Goal: Obtain resource: Download file/media

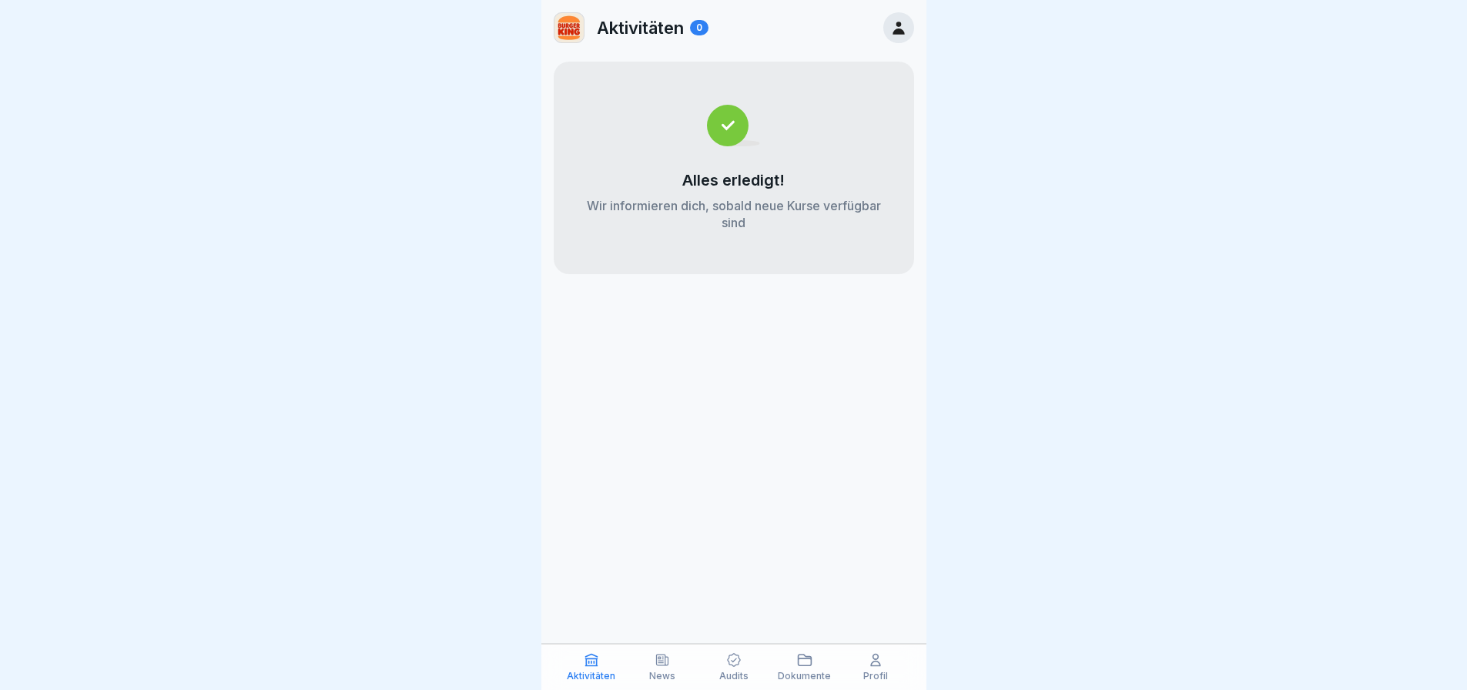
click at [635, 675] on div "News" at bounding box center [662, 666] width 63 height 29
click at [646, 671] on div "News" at bounding box center [662, 666] width 63 height 29
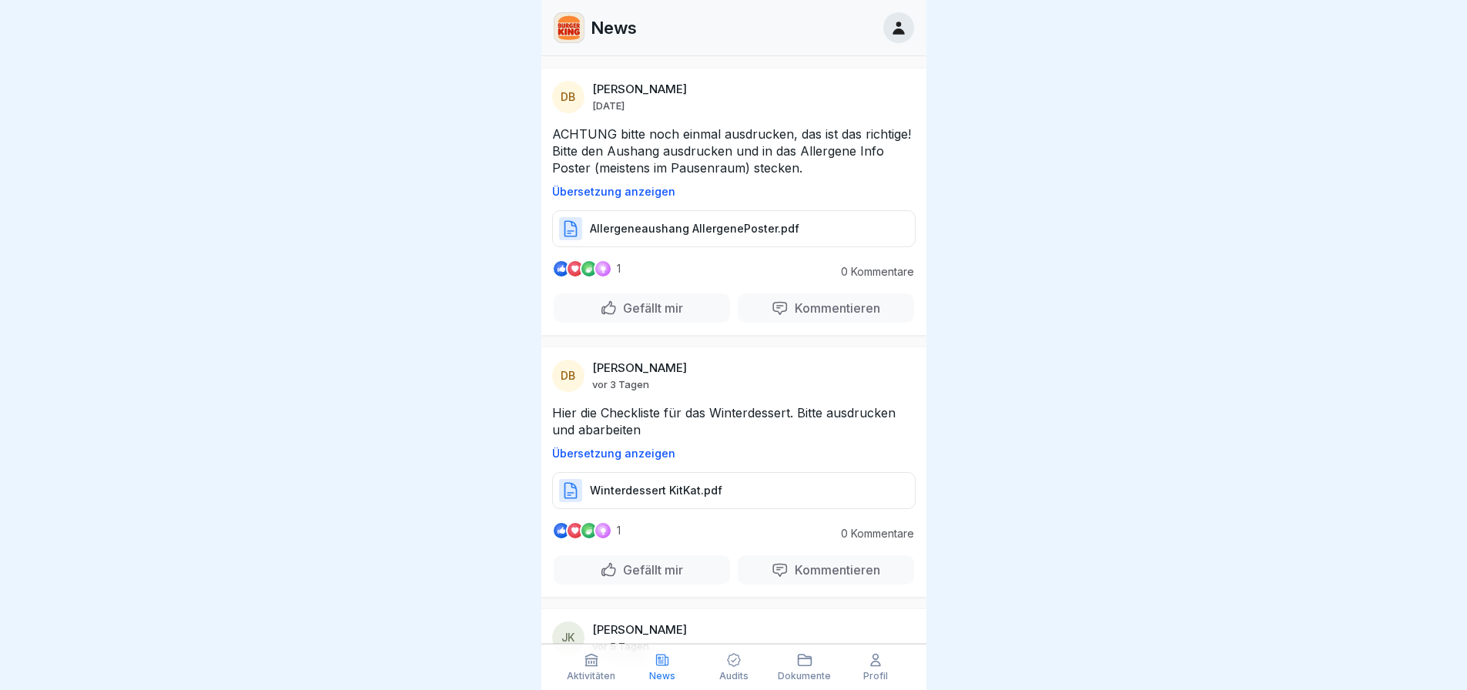
click at [681, 236] on p "Allergeneaushang AllergenePoster.pdf" at bounding box center [694, 228] width 209 height 15
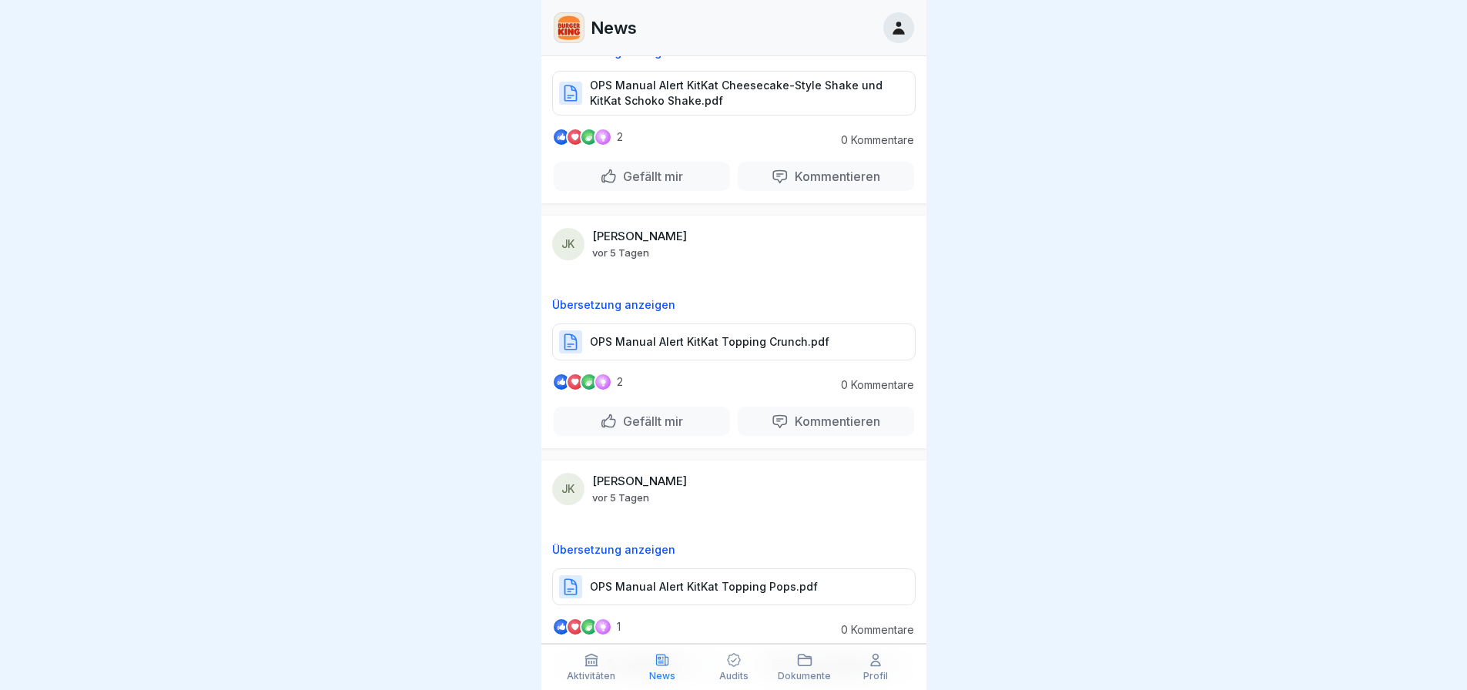
scroll to position [1386, 0]
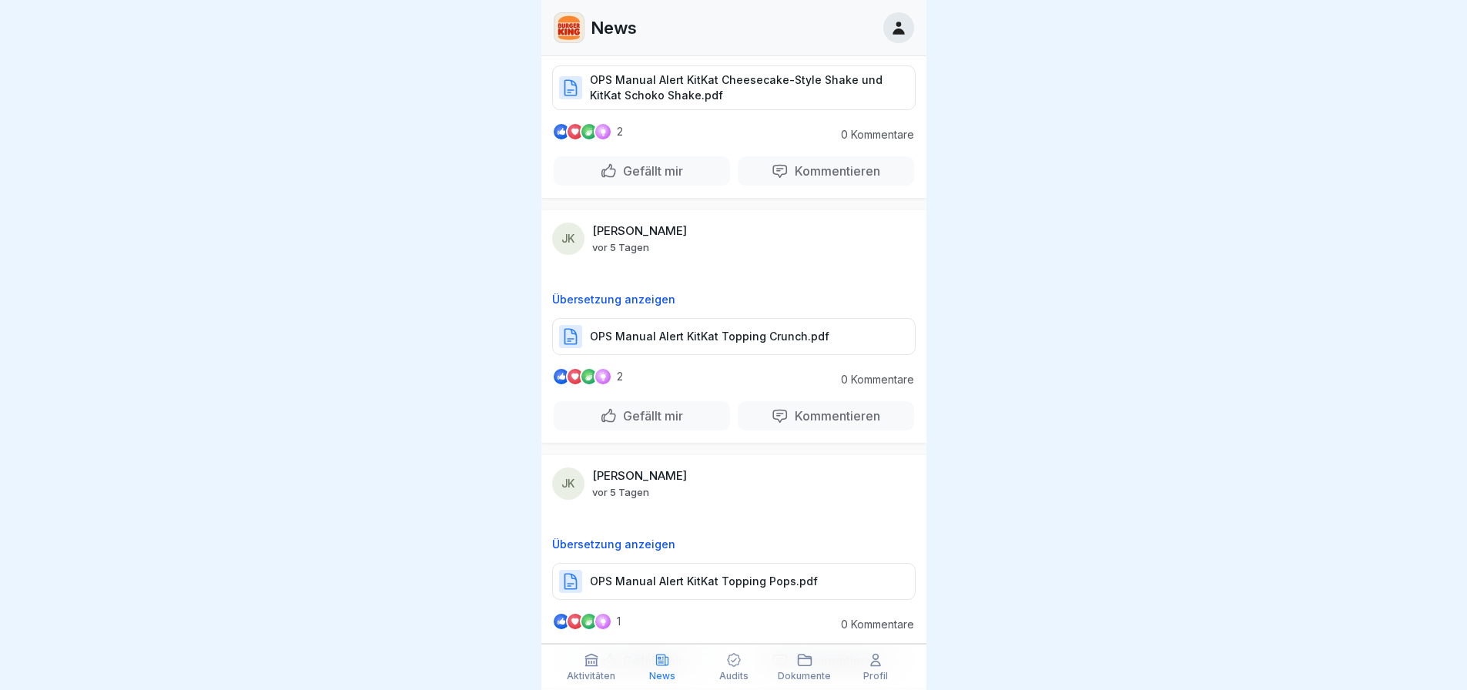
click at [710, 110] on div "OPS Manual Alert KitKat Cheesecake-Style Shake und KitKat Schoko Shake.pdf" at bounding box center [733, 87] width 363 height 45
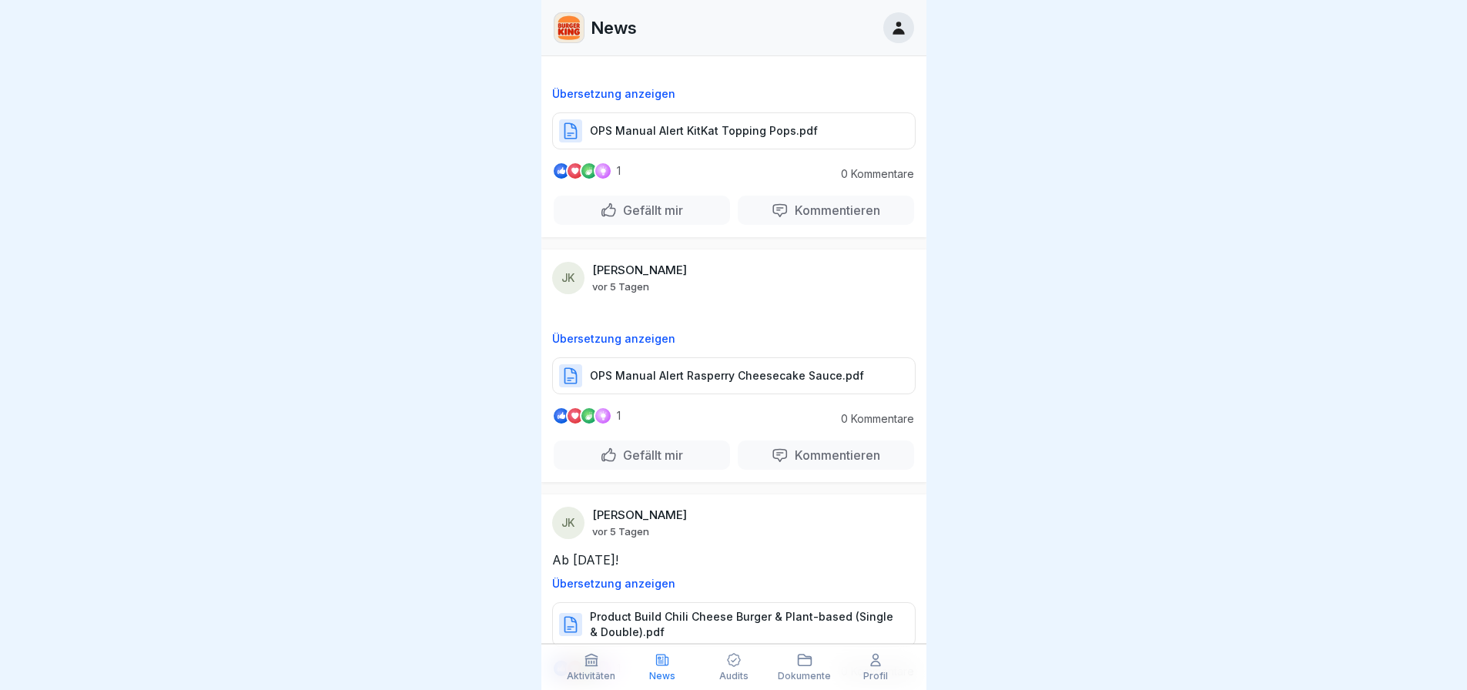
scroll to position [1848, 0]
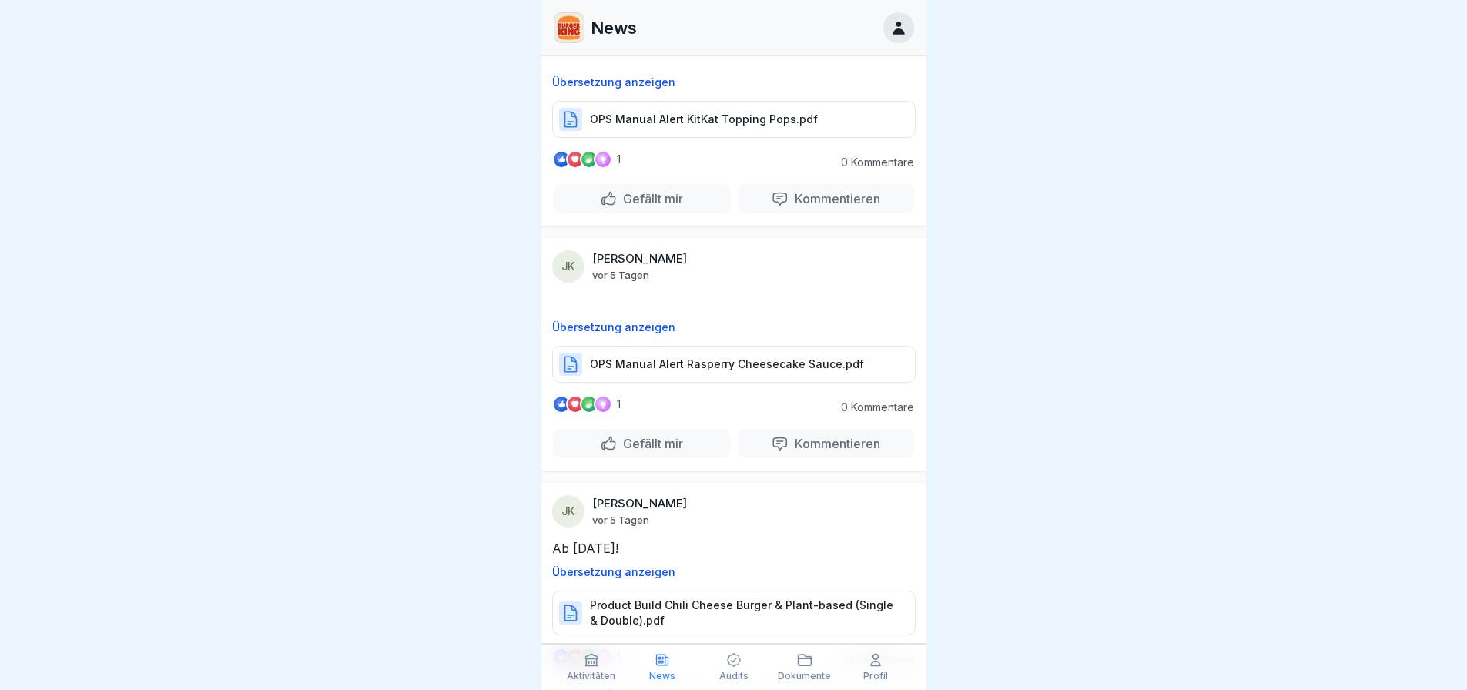
click at [722, 372] on p "OPS Manual Alert Rasperry Cheesecake Sauce.pdf" at bounding box center [727, 364] width 274 height 15
click at [686, 138] on div "OPS Manual Alert KitKat Topping Pops.pdf" at bounding box center [733, 119] width 363 height 37
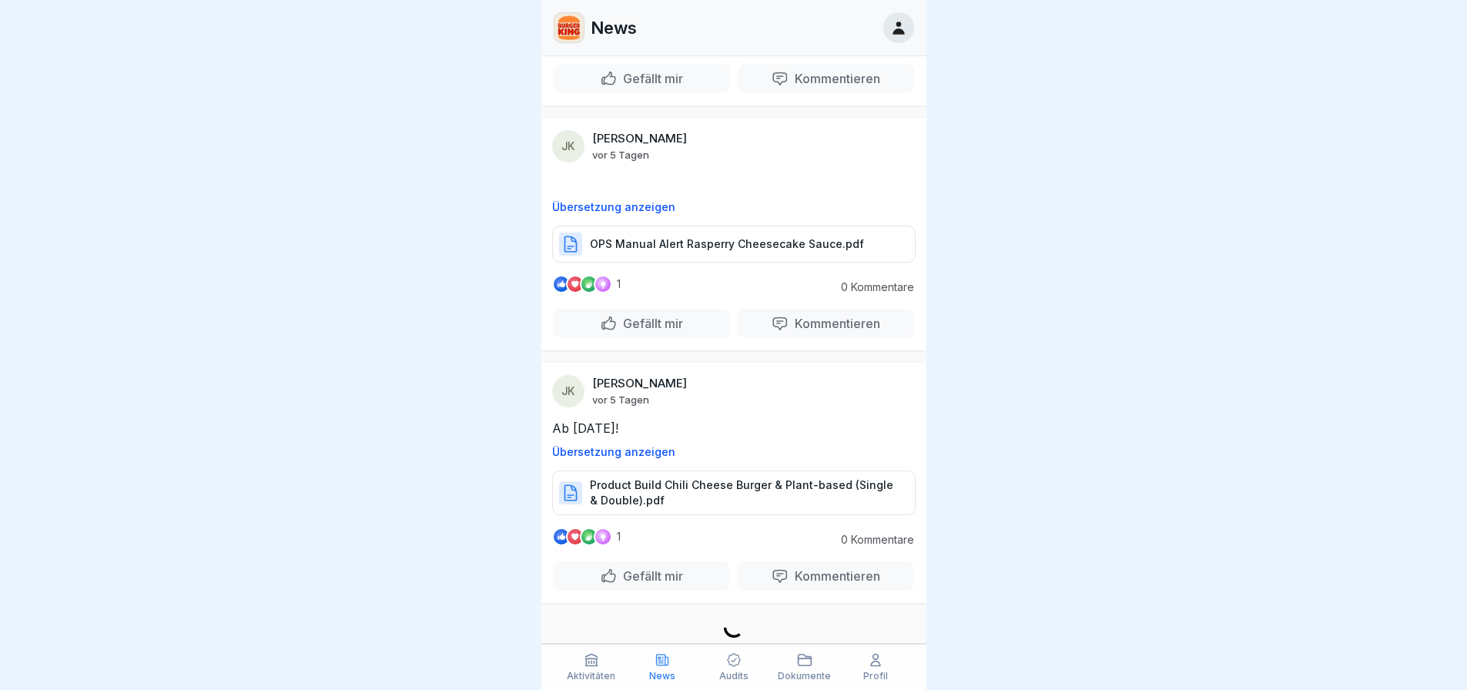
scroll to position [1994, 0]
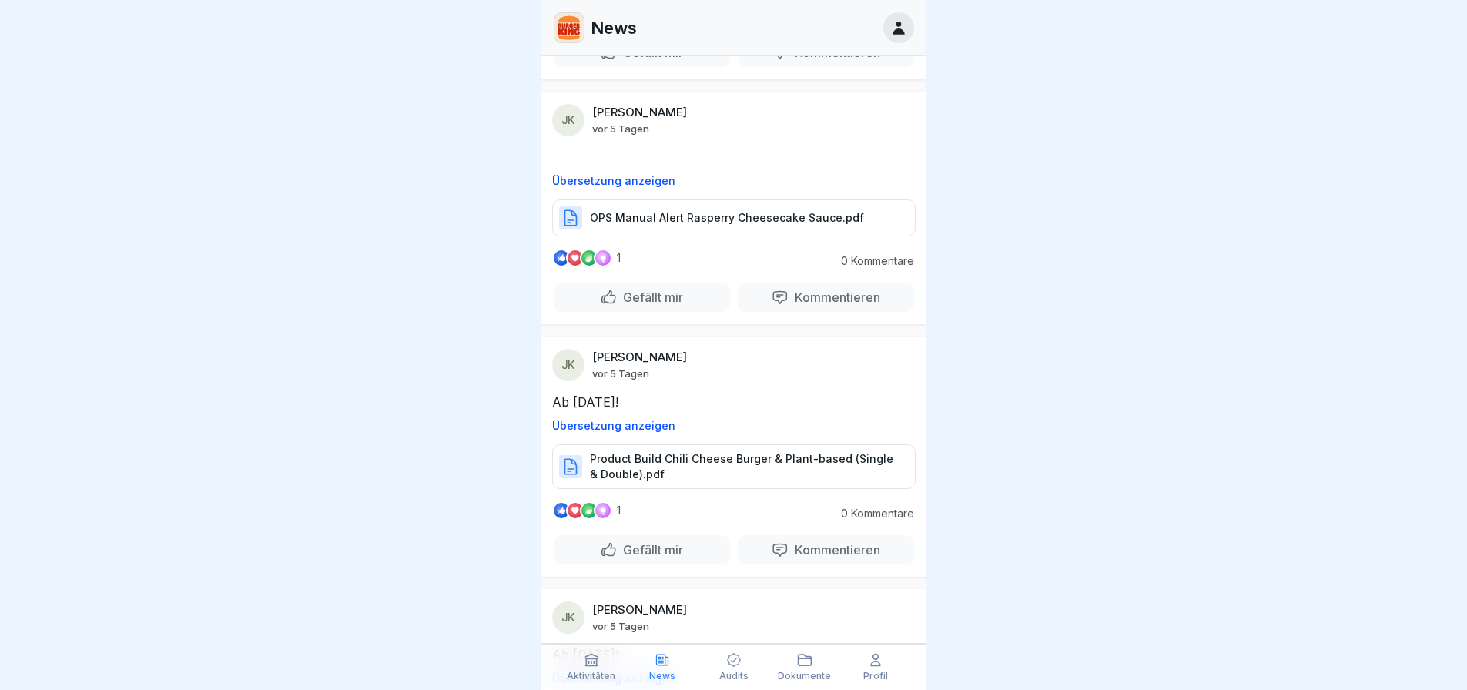
click at [682, 478] on p "Product Build Chili Cheese Burger & Plant-based (Single & Double).pdf" at bounding box center [745, 466] width 310 height 31
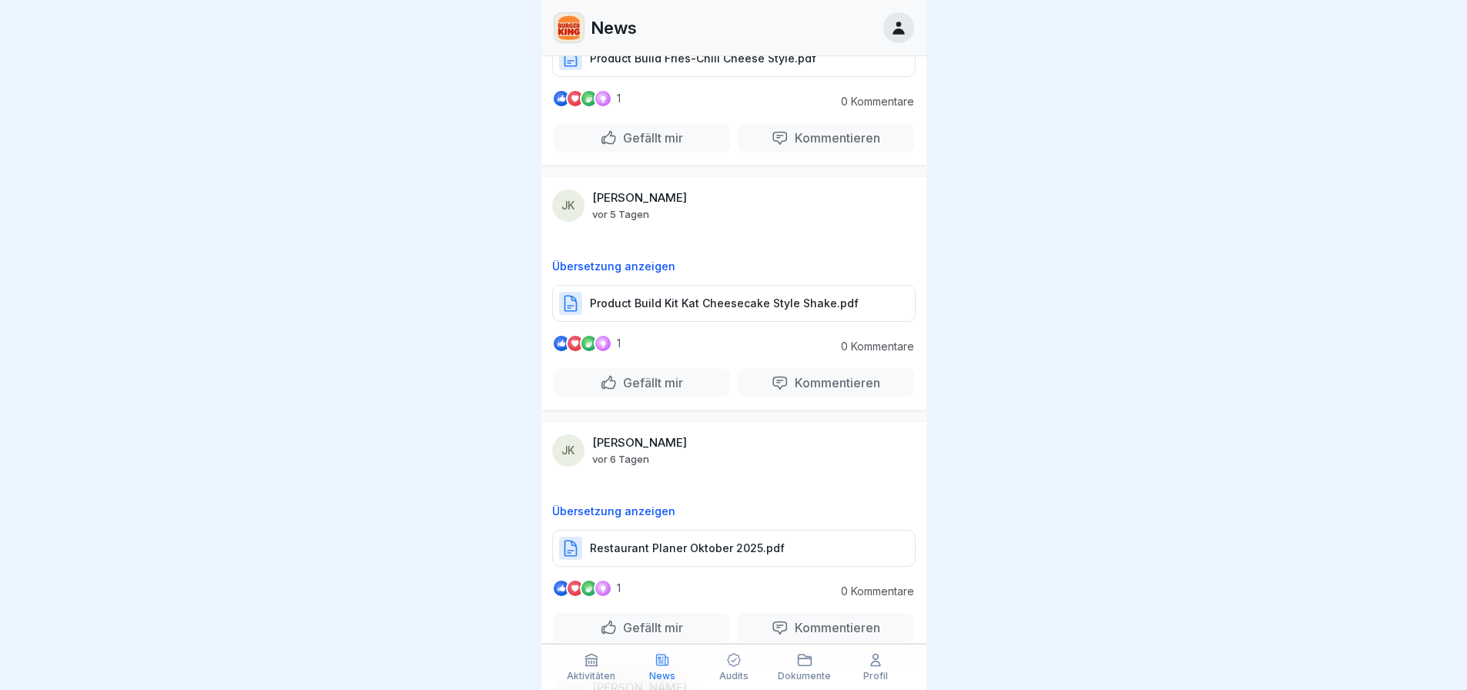
scroll to position [2919, 0]
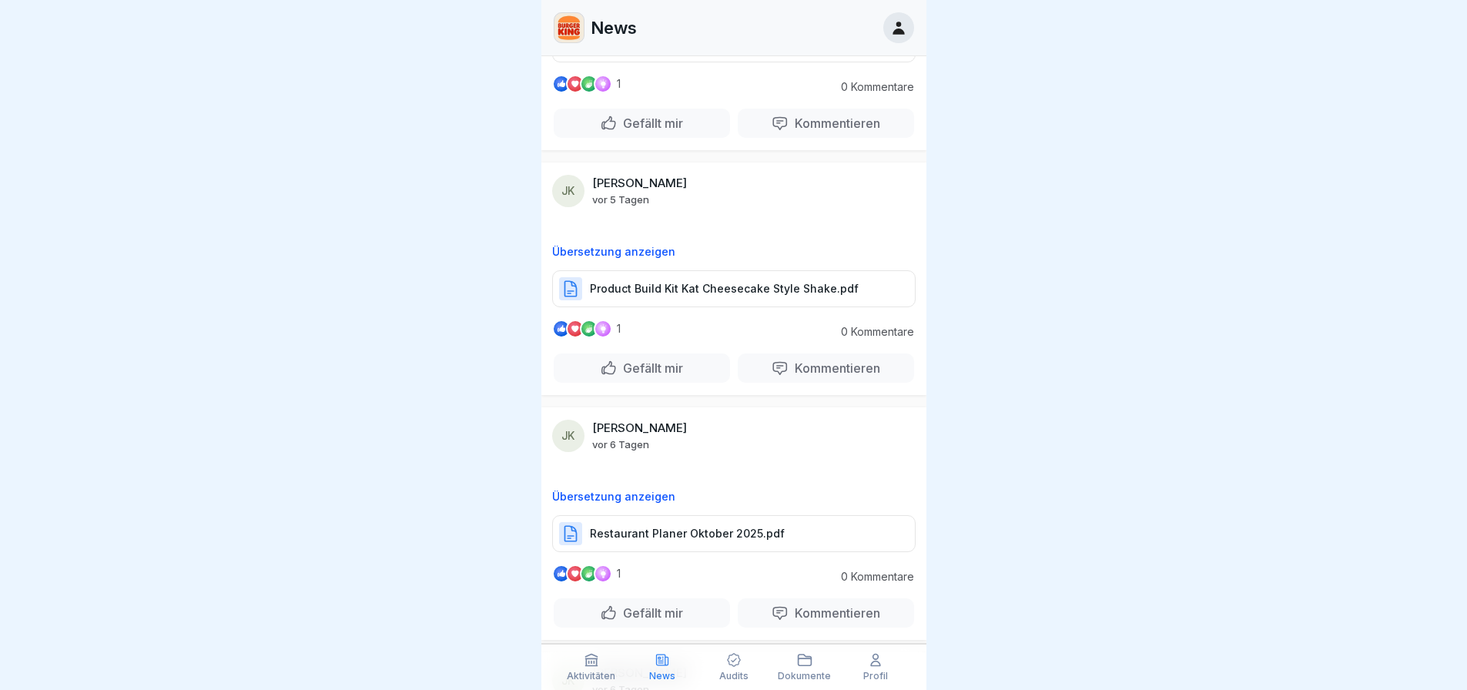
click at [722, 296] on p "Product Build Kit Kat Cheesecake Style Shake.pdf" at bounding box center [724, 288] width 269 height 15
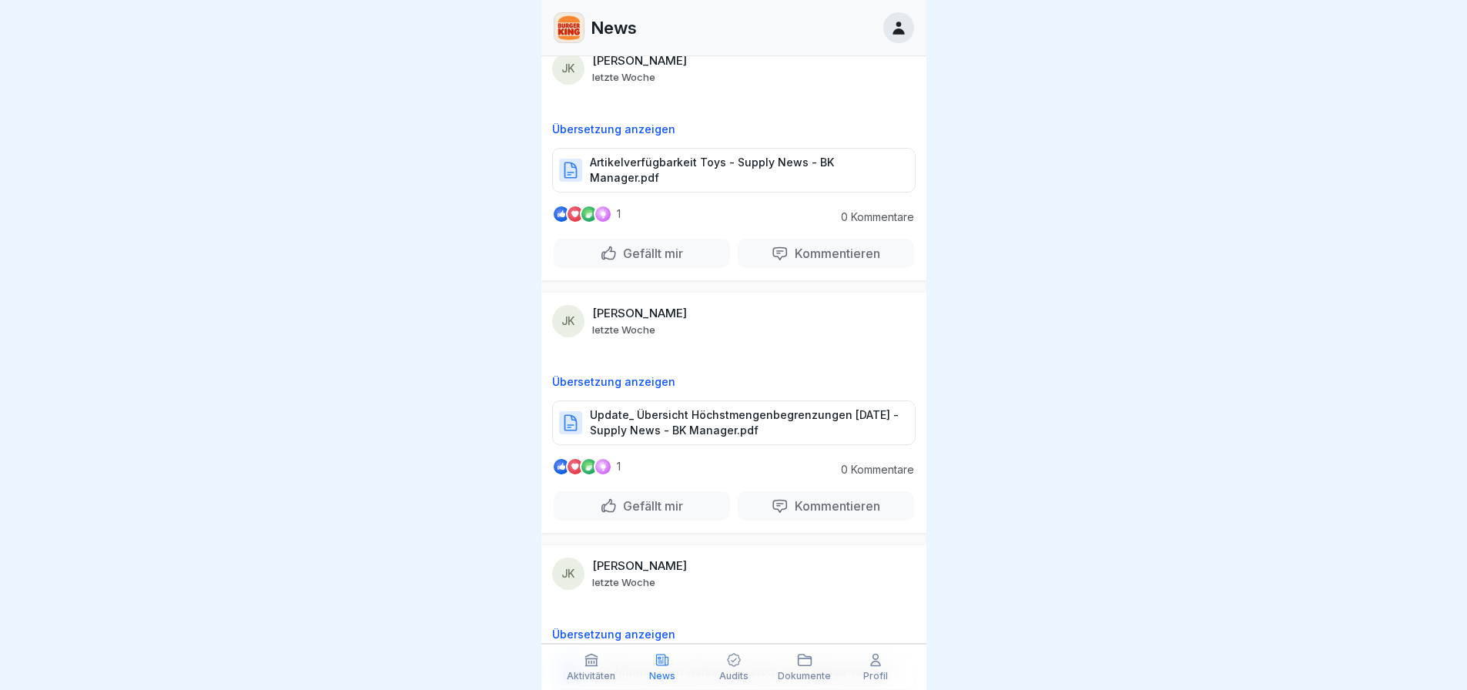
scroll to position [4305, 0]
click at [688, 185] on p "Artikelverfügbarkeit Toys - Supply News - BK Manager.pdf" at bounding box center [745, 169] width 310 height 31
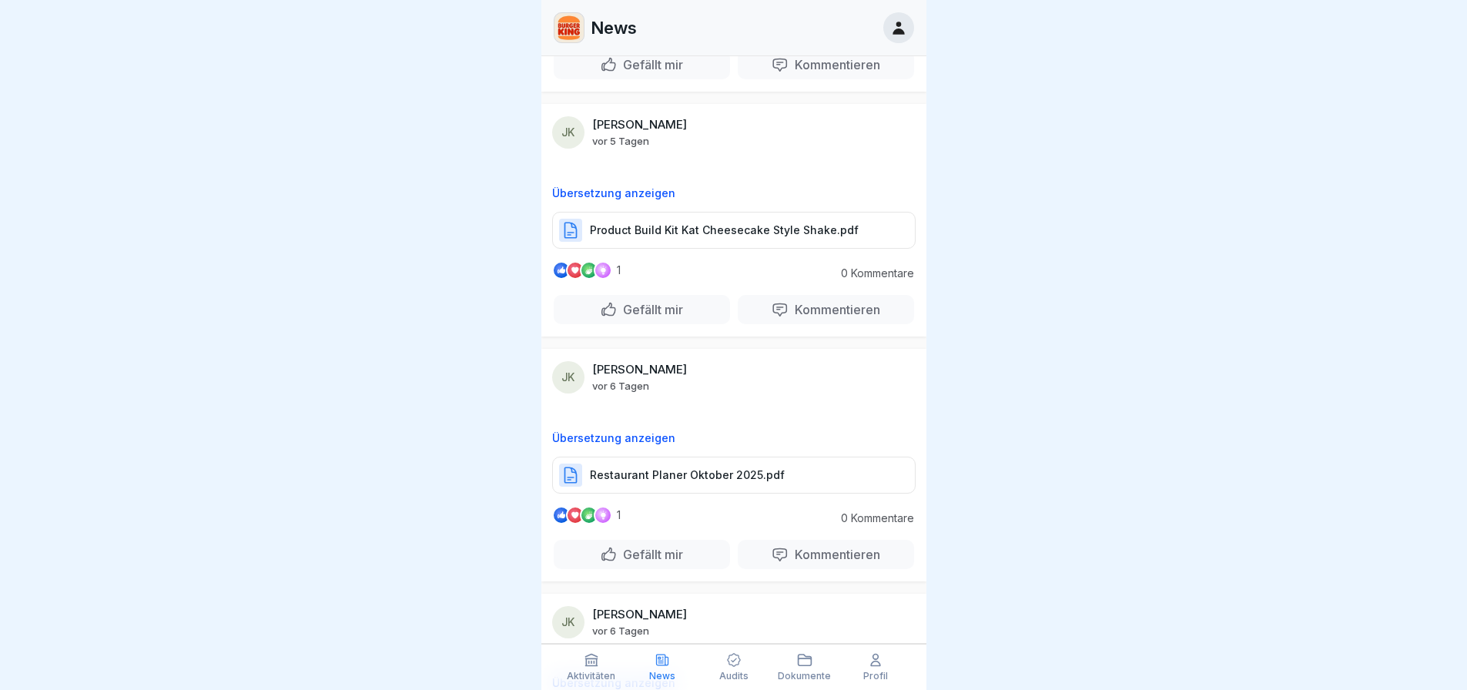
scroll to position [2919, 0]
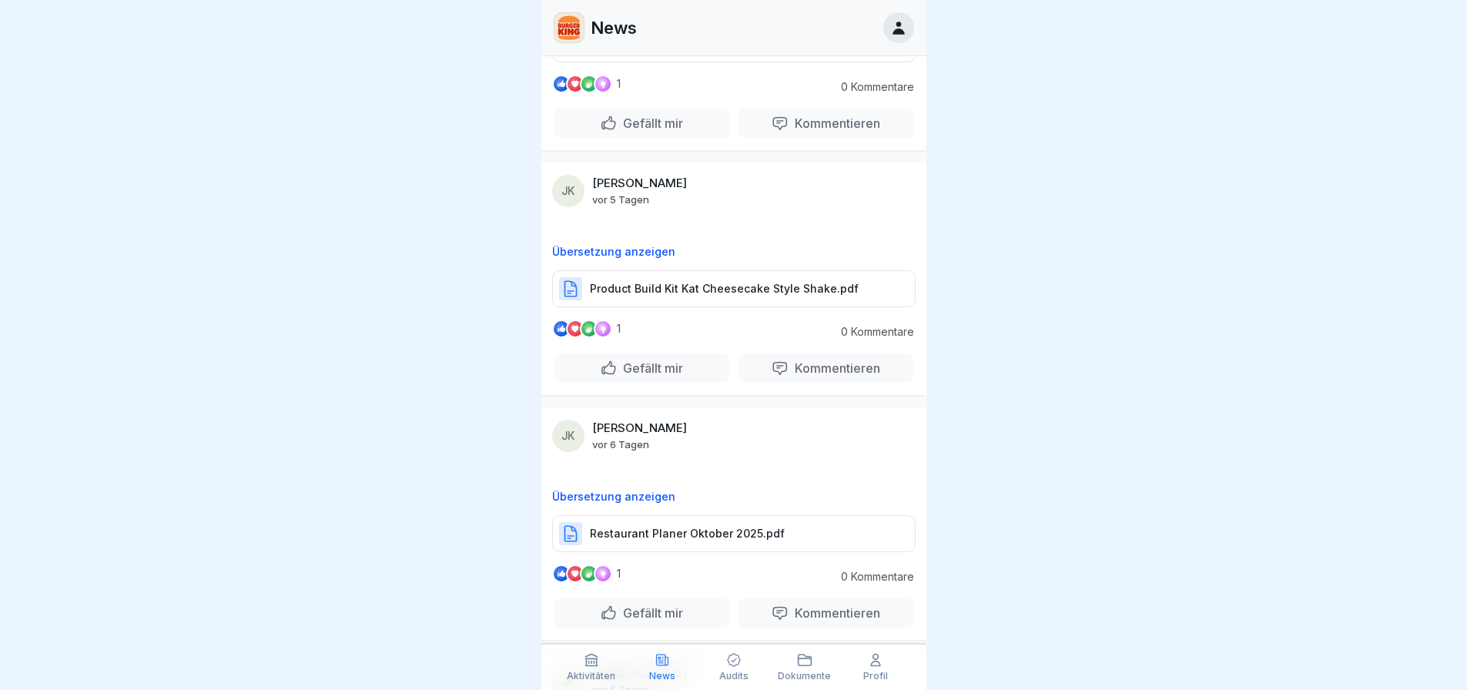
click at [747, 541] on p "Restaurant Planer Oktober 2025.pdf" at bounding box center [687, 533] width 195 height 15
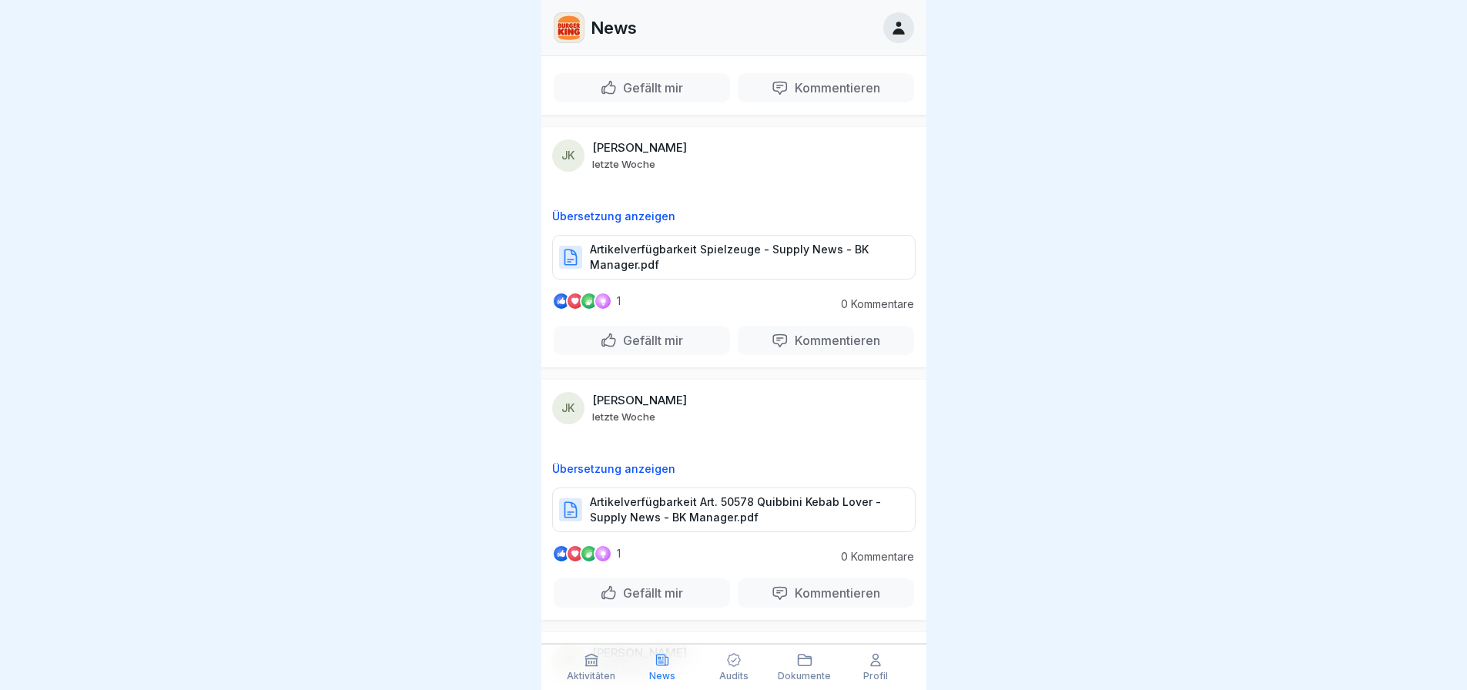
scroll to position [6315, 0]
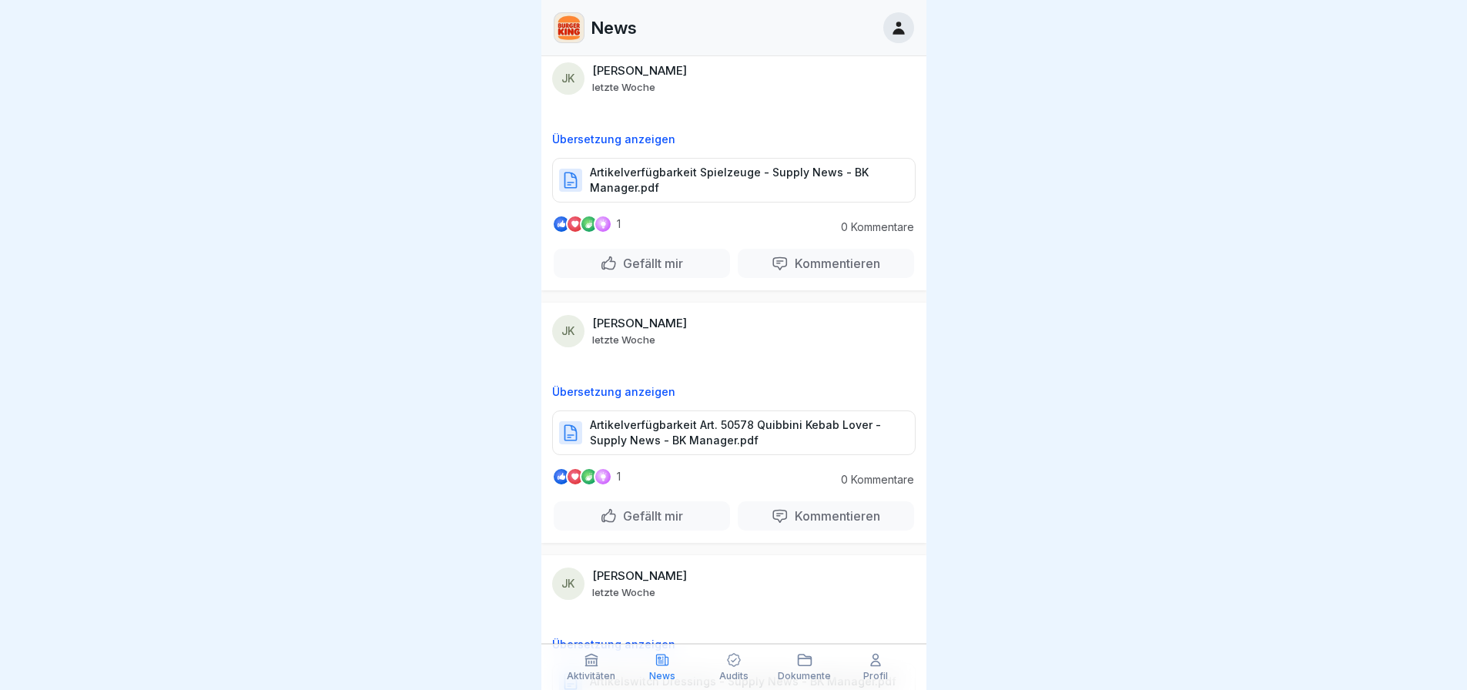
click at [711, 187] on p "Artikelverfügbarkeit Spielzeuge - Supply News - BK Manager.pdf" at bounding box center [745, 180] width 310 height 31
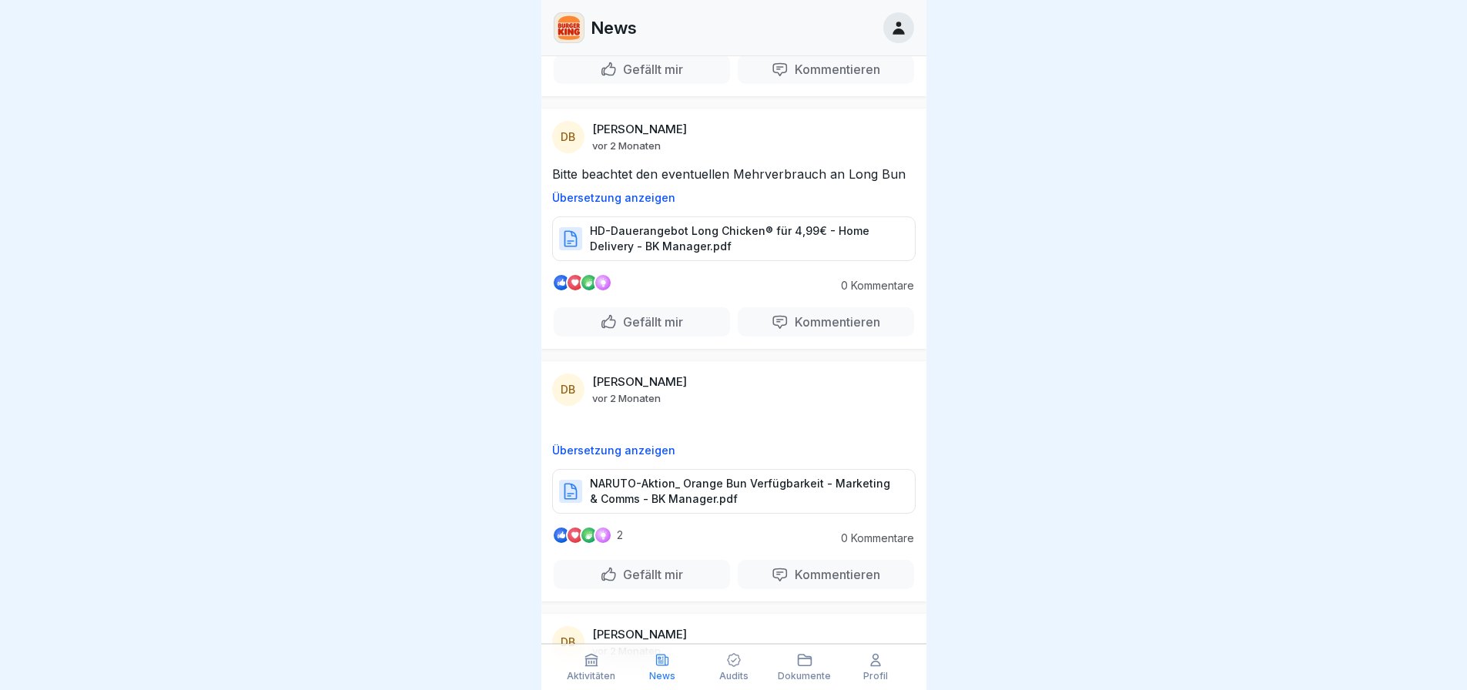
scroll to position [25916, 0]
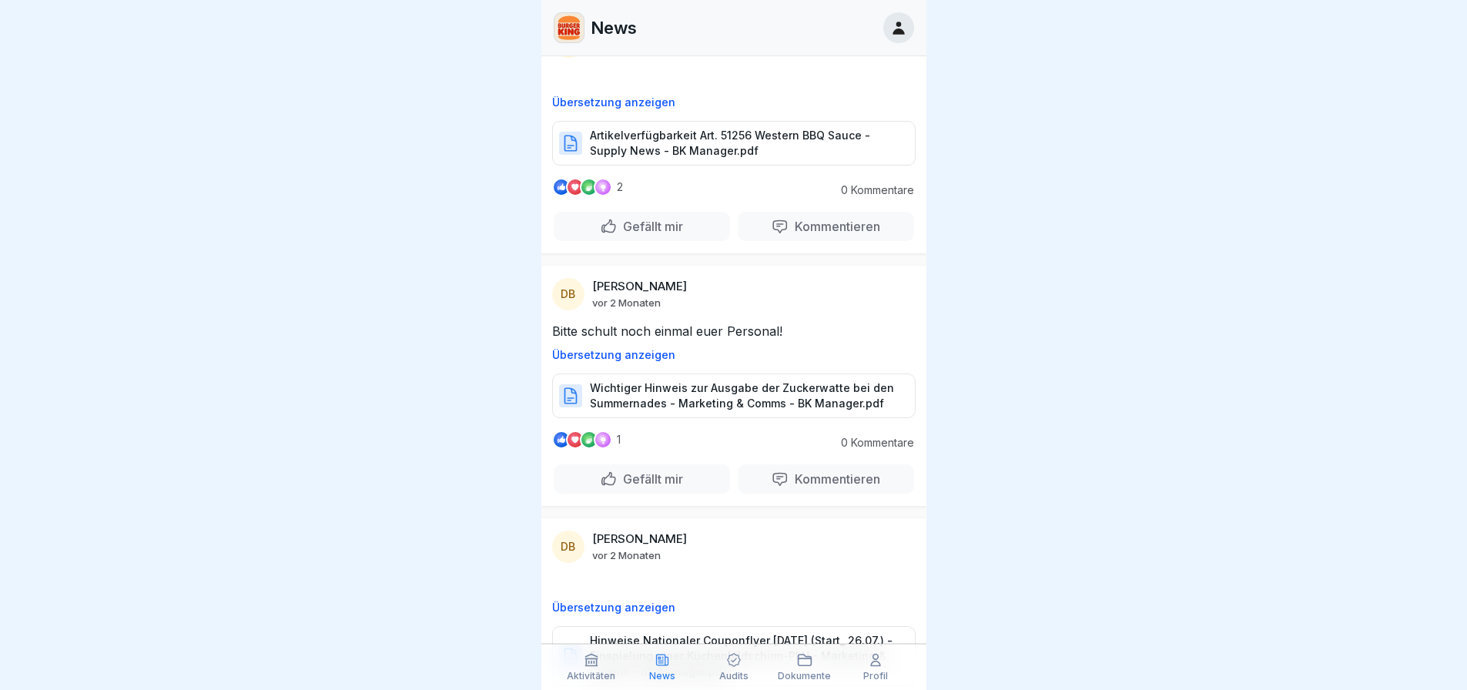
click at [986, 205] on div at bounding box center [733, 345] width 1467 height 690
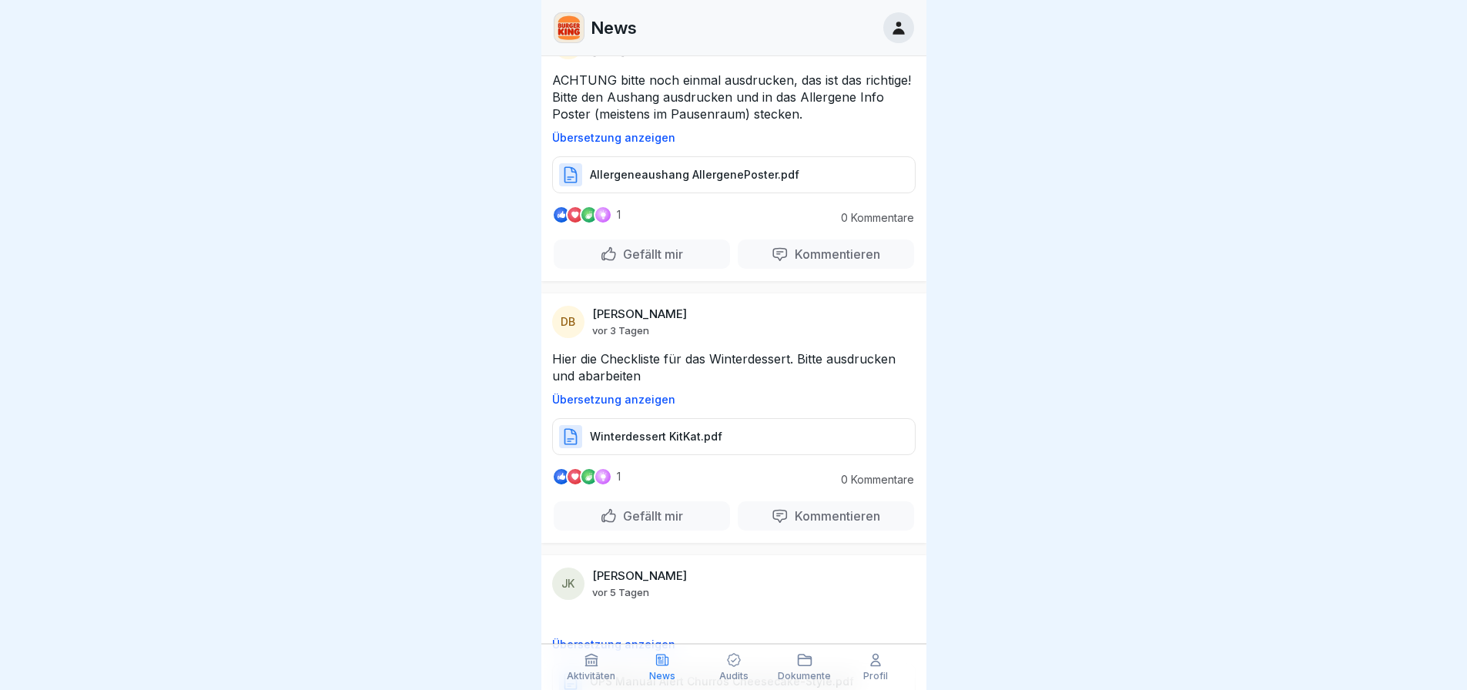
scroll to position [0, 0]
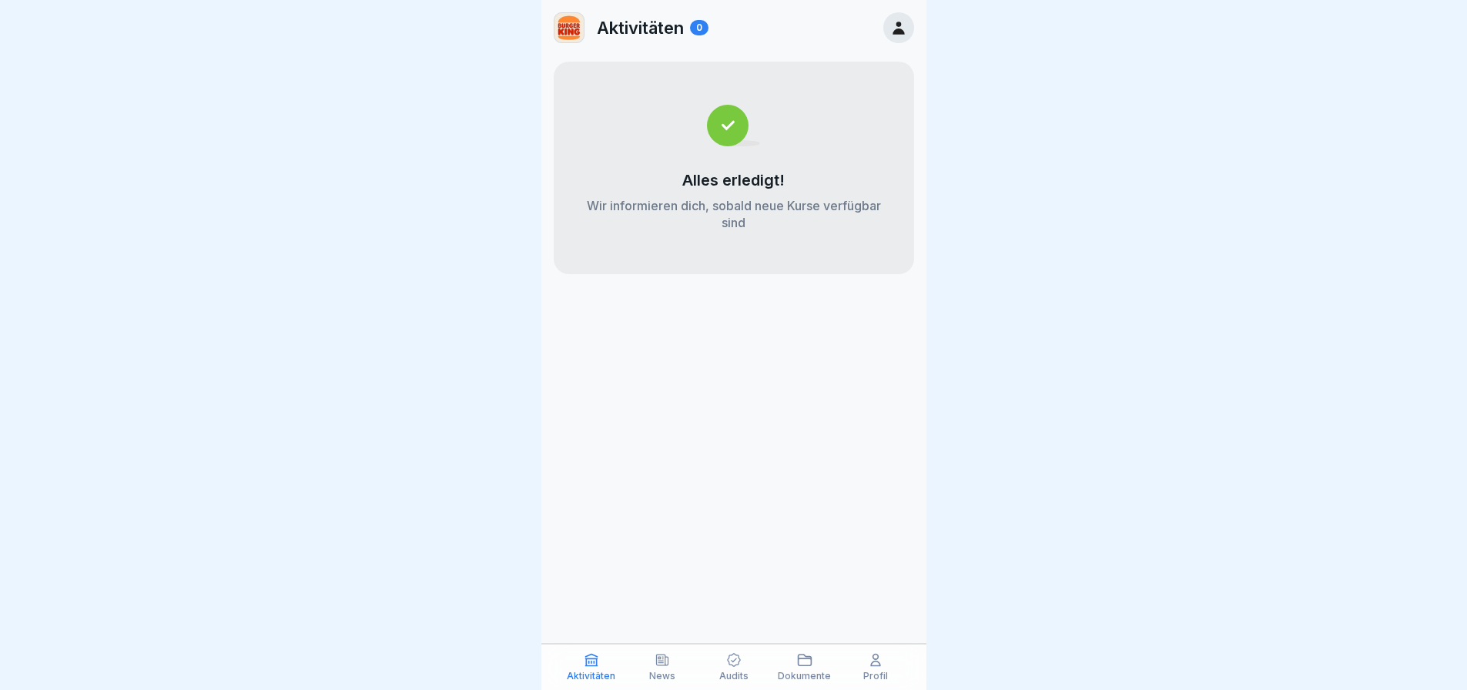
click at [668, 659] on icon at bounding box center [663, 660] width 12 height 11
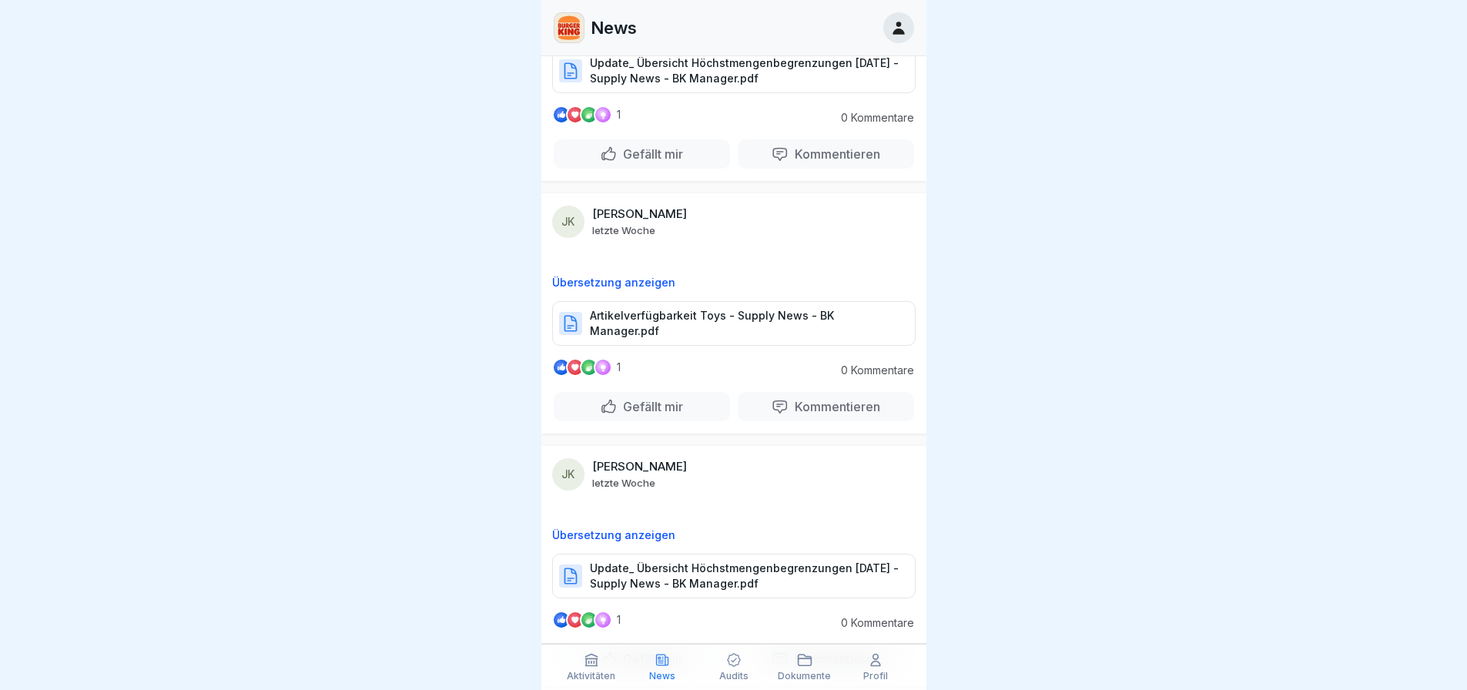
scroll to position [4228, 0]
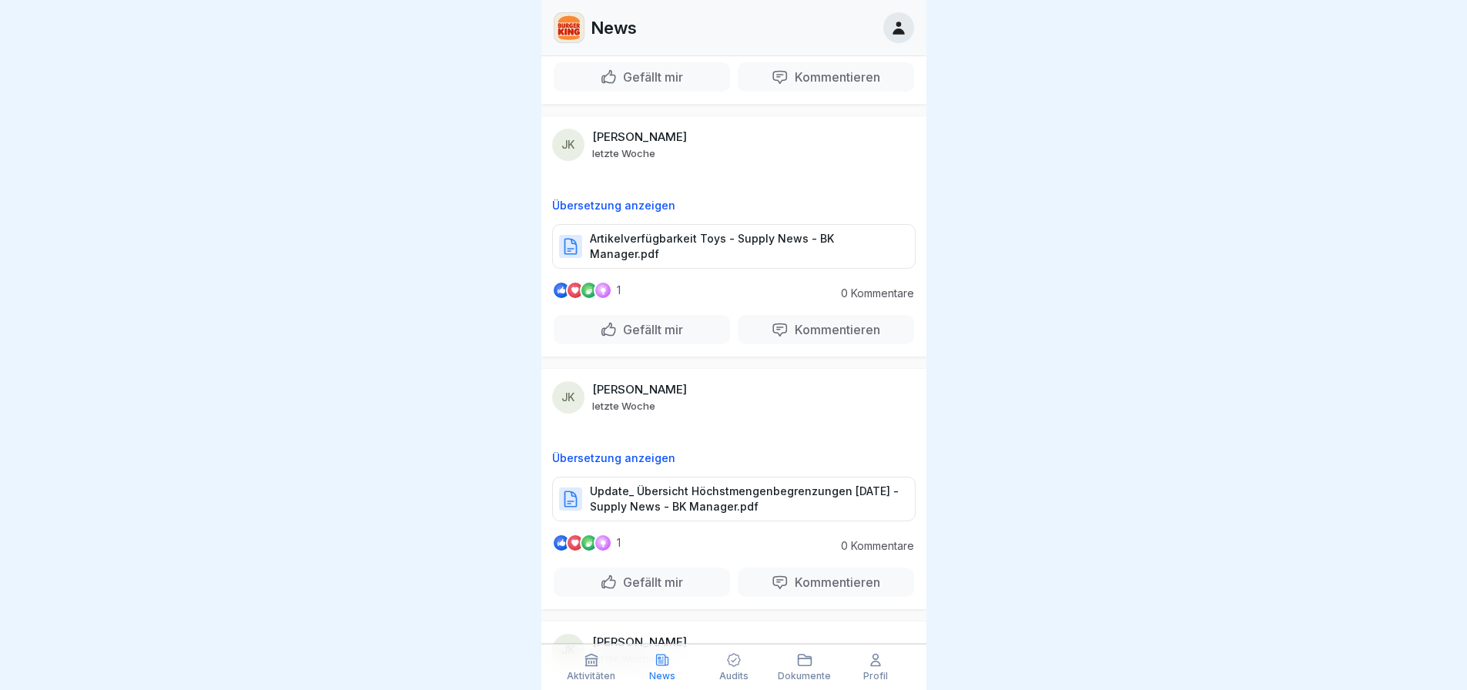
click at [724, 262] on p "Artikelverfügbarkeit Toys - Supply News - BK Manager.pdf" at bounding box center [745, 246] width 310 height 31
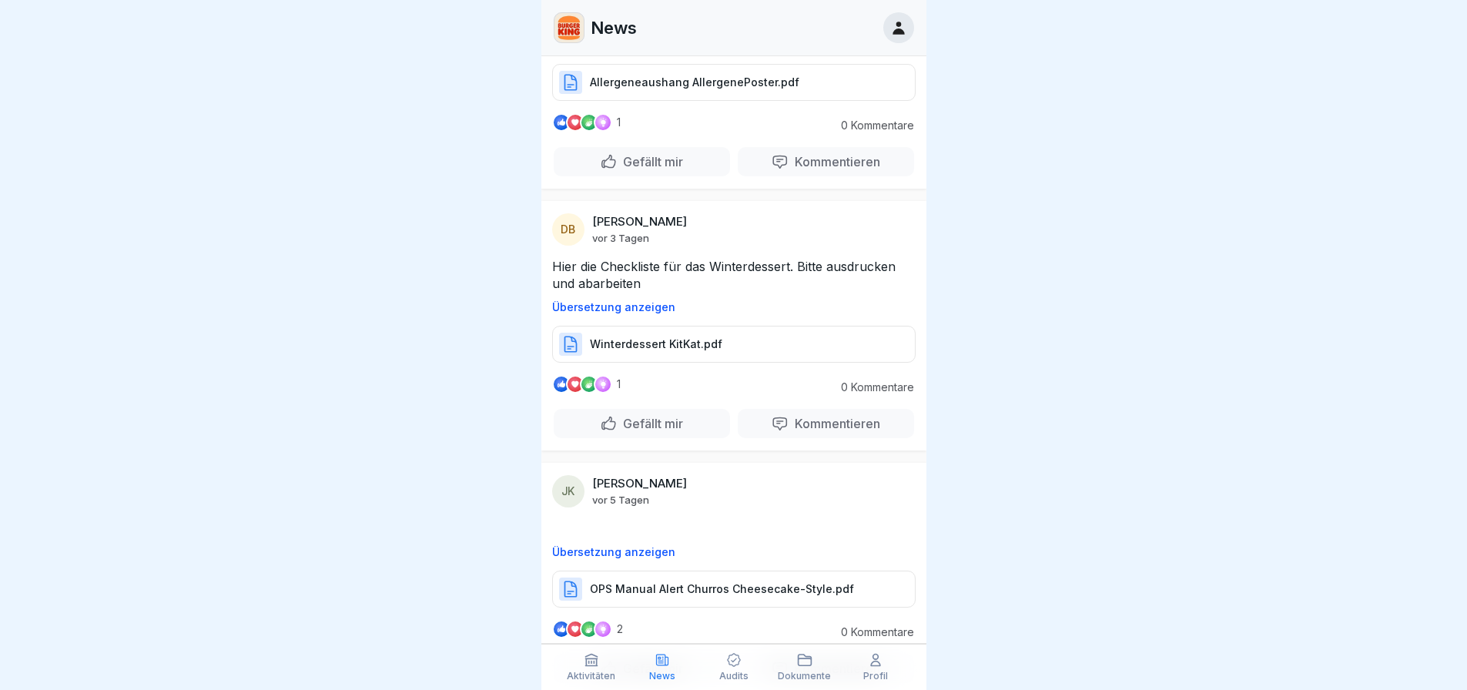
scroll to position [0, 0]
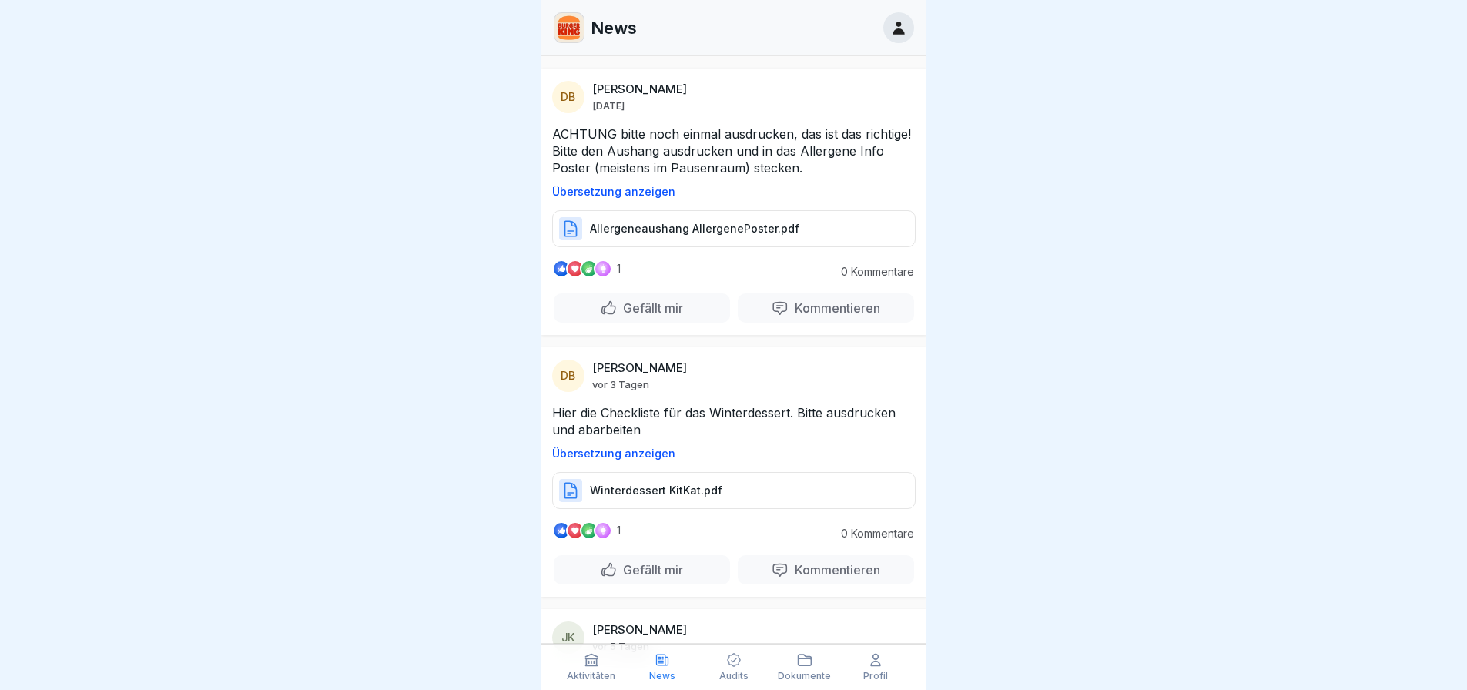
click at [742, 161] on p "ACHTUNG bitte noch einmal ausdrucken, das ist das richtige! Bitte den Aushang a…" at bounding box center [733, 151] width 363 height 51
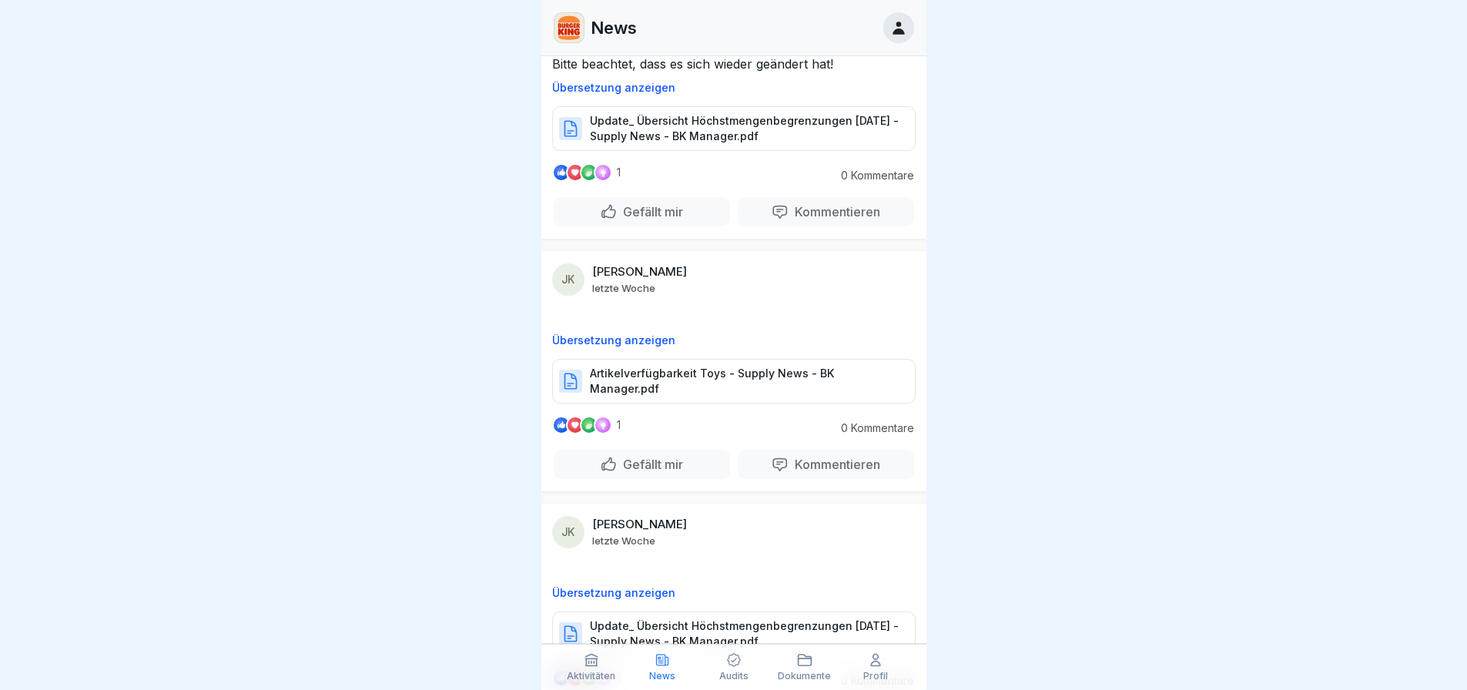
scroll to position [4158, 0]
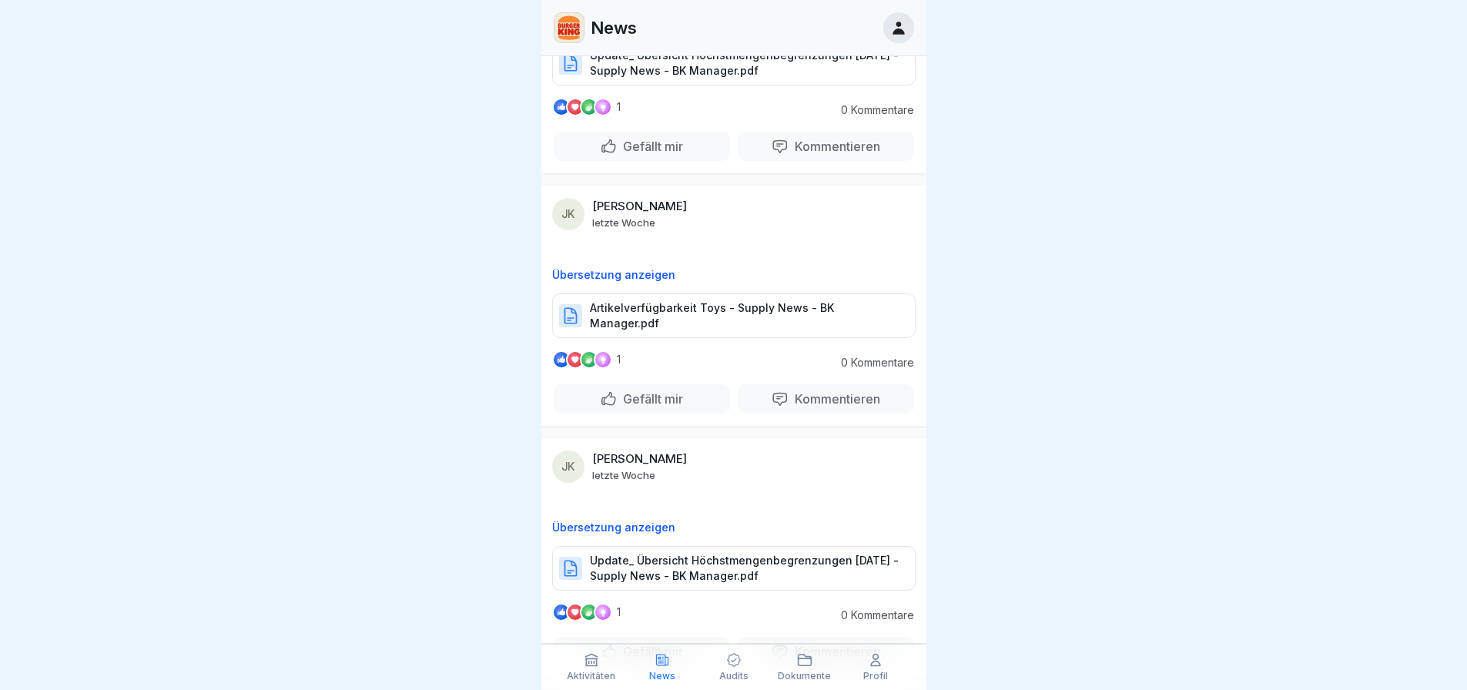
click at [701, 331] on p "Artikelverfügbarkeit Toys - Supply News - BK Manager.pdf" at bounding box center [745, 315] width 310 height 31
